Goal: Obtain resource: Download file/media

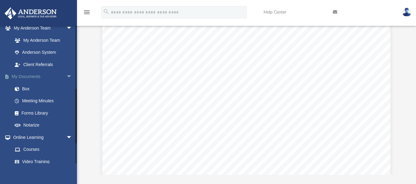
scroll to position [144, 0]
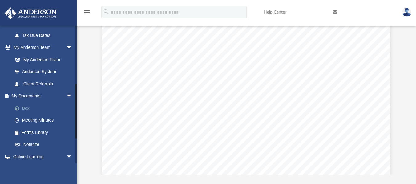
click at [30, 107] on link "Box" at bounding box center [45, 108] width 73 height 12
click at [35, 107] on link "Box" at bounding box center [45, 108] width 73 height 12
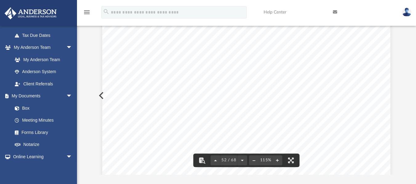
scroll to position [0, 0]
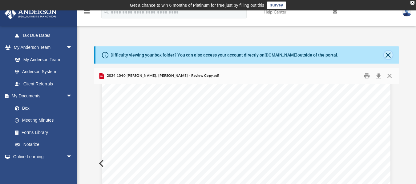
click at [389, 56] on button "Close" at bounding box center [388, 55] width 9 height 9
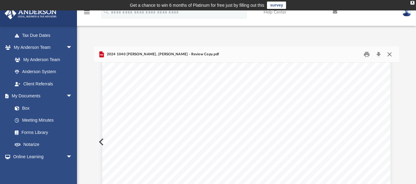
click at [389, 55] on button "Close" at bounding box center [389, 55] width 11 height 10
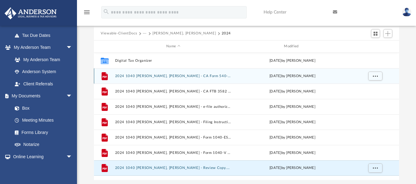
scroll to position [56, 0]
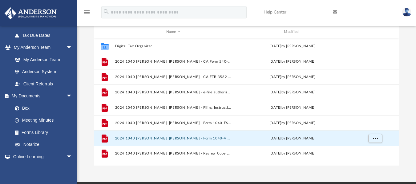
click at [205, 139] on button "2024 1040 [PERSON_NAME], [PERSON_NAME] - Form 1040-V Payment Voucher.pdf" at bounding box center [173, 138] width 116 height 4
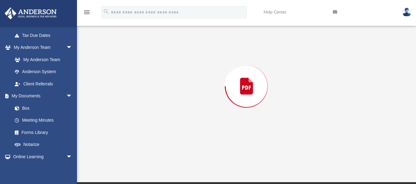
scroll to position [46, 0]
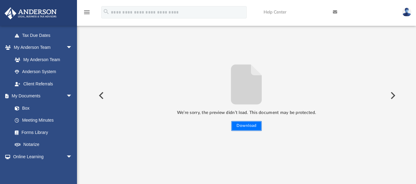
click at [256, 124] on button "Download" at bounding box center [246, 126] width 30 height 10
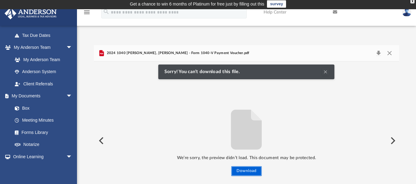
scroll to position [0, 0]
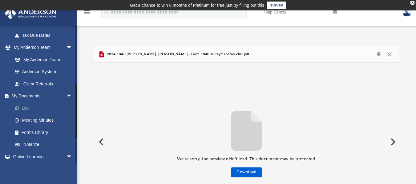
click at [26, 109] on link "Box" at bounding box center [45, 108] width 73 height 12
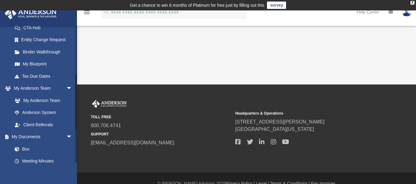
scroll to position [123, 0]
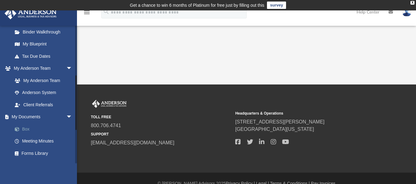
click at [26, 127] on link "Box" at bounding box center [45, 129] width 73 height 12
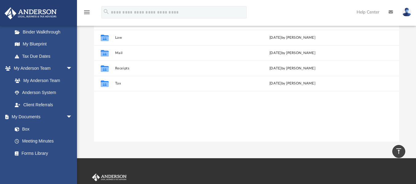
scroll to position [92, 0]
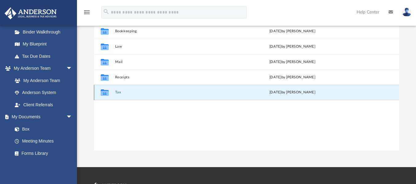
click at [116, 92] on button "Tax" at bounding box center [173, 92] width 116 height 4
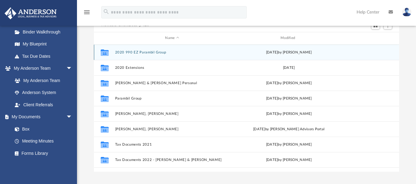
scroll to position [62, 0]
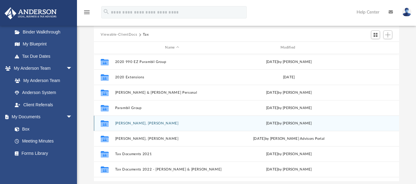
click at [134, 123] on button "[PERSON_NAME], [PERSON_NAME]" at bounding box center [172, 123] width 114 height 4
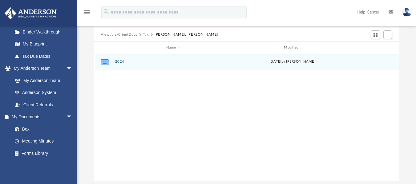
click at [125, 62] on button "2024" at bounding box center [173, 62] width 116 height 4
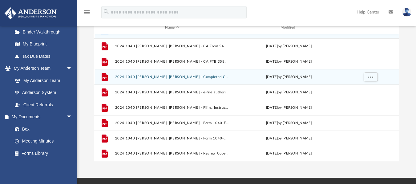
scroll to position [92, 0]
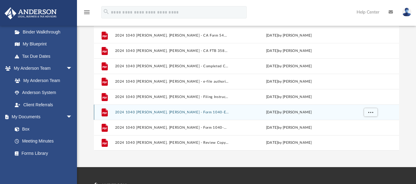
click at [195, 113] on button "2024 1040 [PERSON_NAME], [PERSON_NAME] - Form 1040-ES Estimated Tax Payment.pdf" at bounding box center [172, 112] width 114 height 4
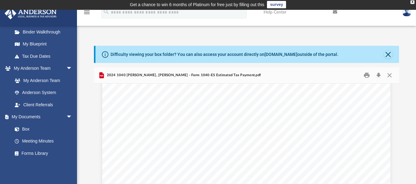
scroll to position [0, 0]
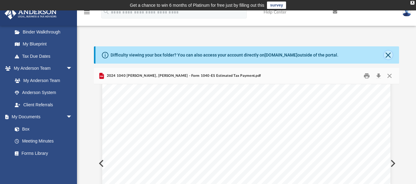
click at [388, 55] on button "Close" at bounding box center [388, 55] width 9 height 9
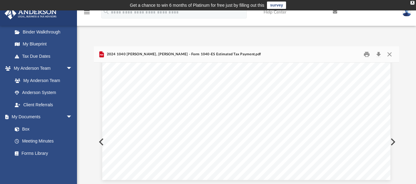
scroll to position [1350, 0]
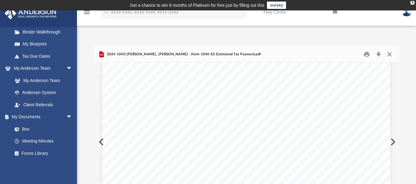
click at [391, 54] on button "Close" at bounding box center [389, 55] width 11 height 10
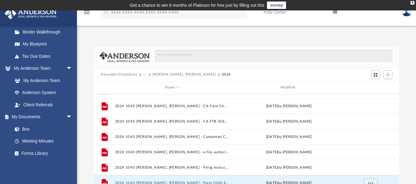
scroll to position [6, 0]
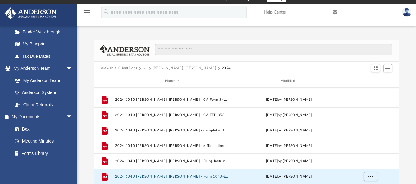
click at [160, 66] on button "[PERSON_NAME], [PERSON_NAME]" at bounding box center [183, 69] width 63 height 6
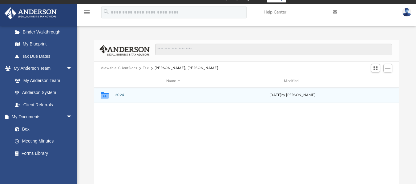
scroll to position [0, 0]
click at [124, 96] on button "2024" at bounding box center [173, 95] width 116 height 4
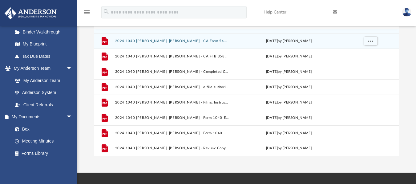
scroll to position [68, 0]
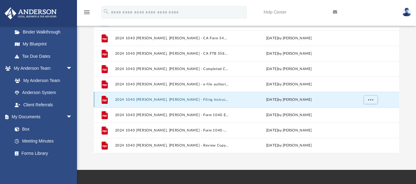
click at [189, 101] on button "2024 1040 [PERSON_NAME], [PERSON_NAME] - Filing Instructions.pdf" at bounding box center [172, 100] width 114 height 4
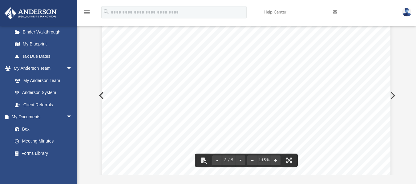
scroll to position [858, 0]
